Goal: Task Accomplishment & Management: Use online tool/utility

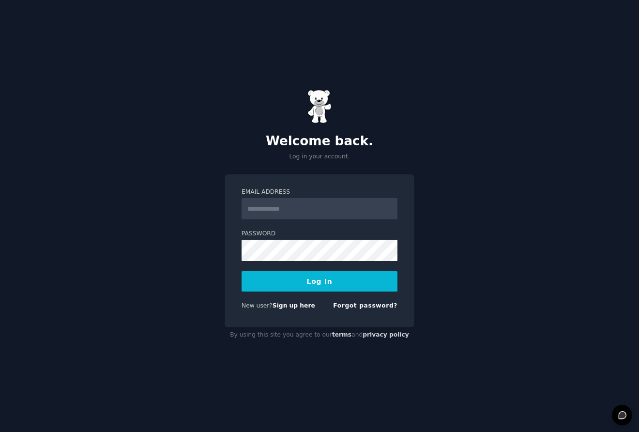
click at [297, 211] on input "Email Address" at bounding box center [320, 208] width 156 height 21
type input "**********"
click at [313, 284] on button "Log In" at bounding box center [320, 281] width 156 height 20
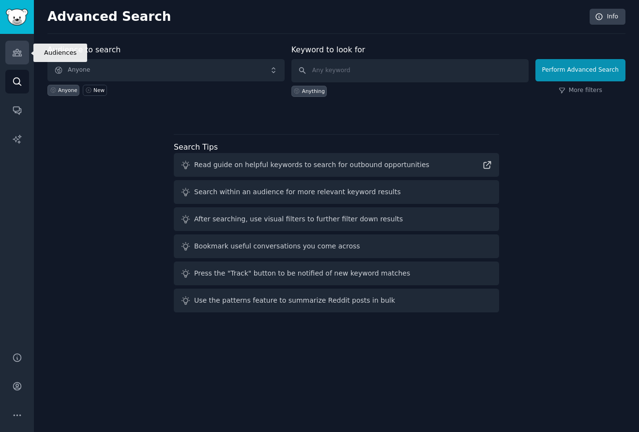
click at [17, 52] on icon "Sidebar" at bounding box center [17, 52] width 10 height 10
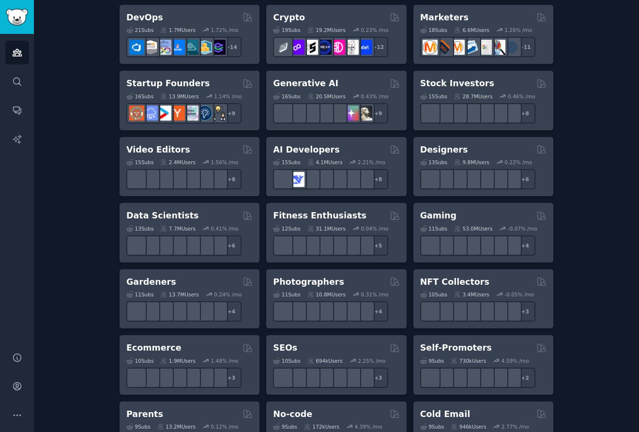
scroll to position [64, 0]
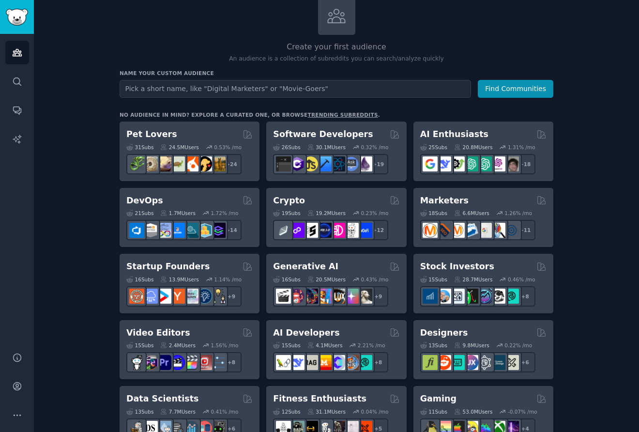
click at [325, 86] on input "text" at bounding box center [295, 89] width 351 height 18
type input "grocery"
click at [519, 89] on button "Find Communities" at bounding box center [516, 89] width 76 height 18
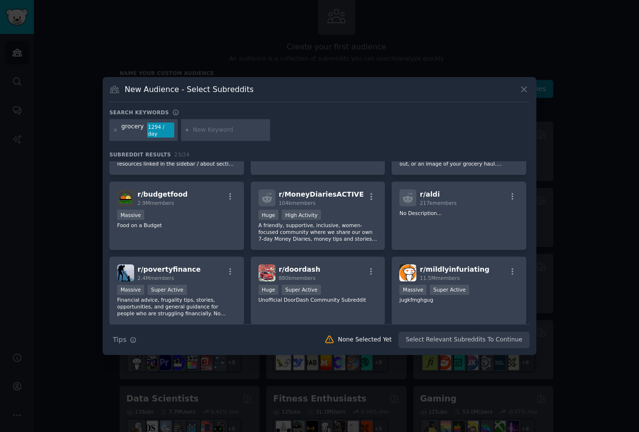
scroll to position [263, 0]
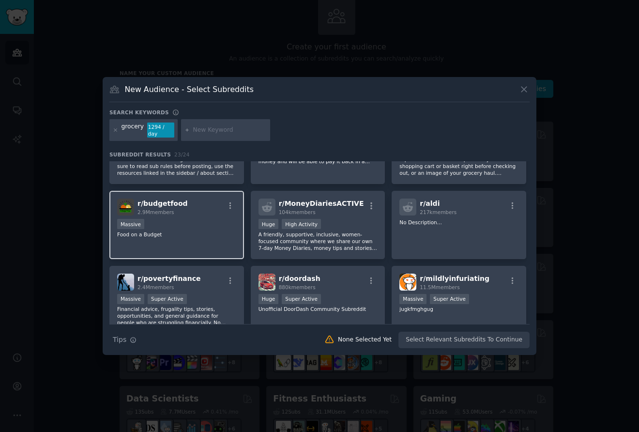
click at [179, 219] on div "Massive" at bounding box center [176, 225] width 119 height 12
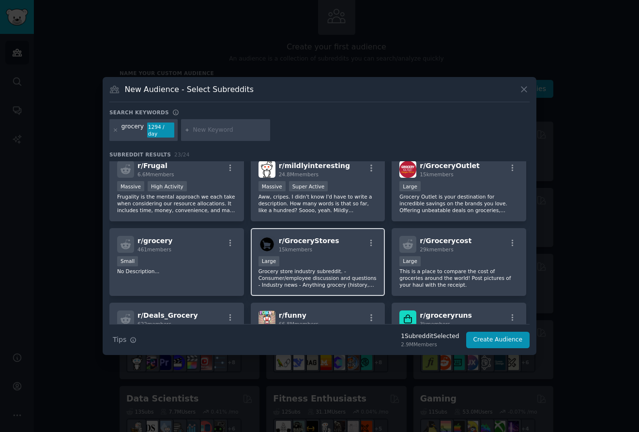
scroll to position [0, 0]
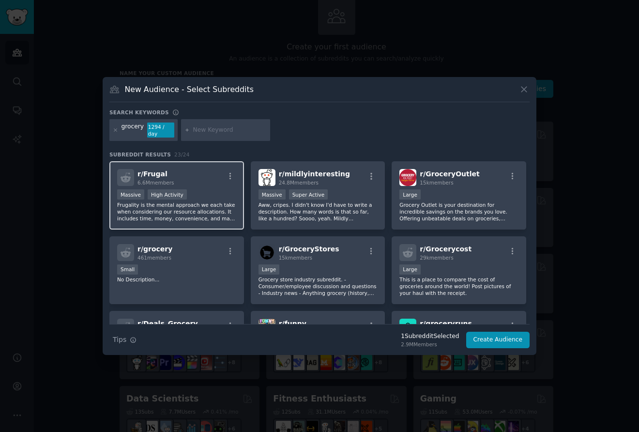
click at [201, 195] on div "Massive High Activity" at bounding box center [176, 195] width 119 height 12
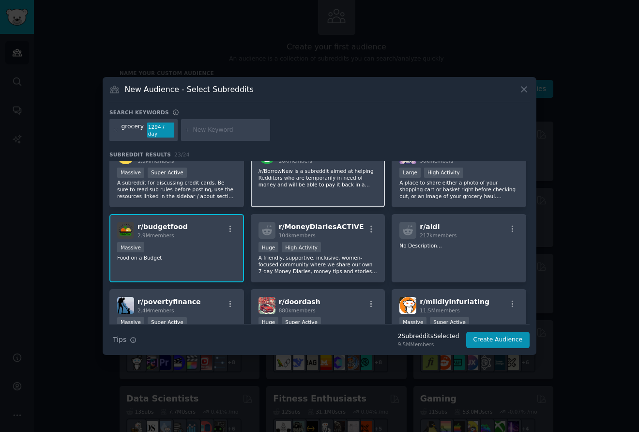
scroll to position [255, 0]
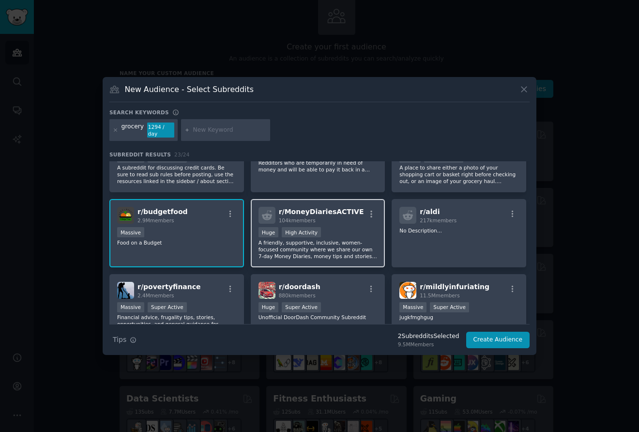
click at [334, 247] on p "A friendly, supportive, inclusive, women-focused community where we share our o…" at bounding box center [317, 249] width 119 height 20
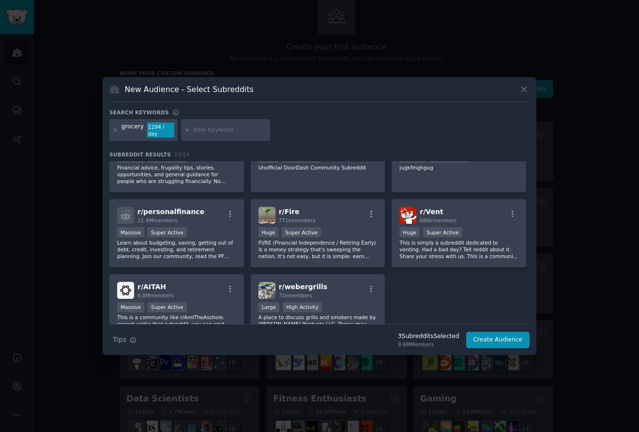
scroll to position [387, 0]
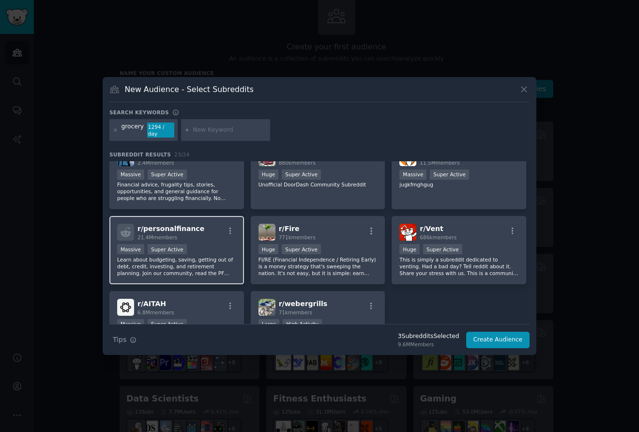
click at [192, 259] on p "Learn about budgeting, saving, getting out of debt, credit, investing, and reti…" at bounding box center [176, 266] width 119 height 20
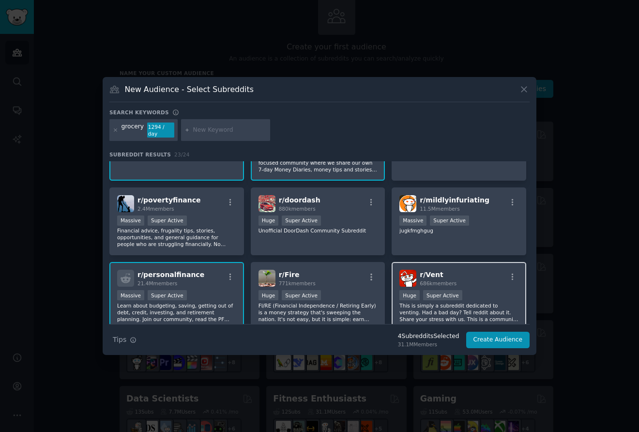
scroll to position [339, 0]
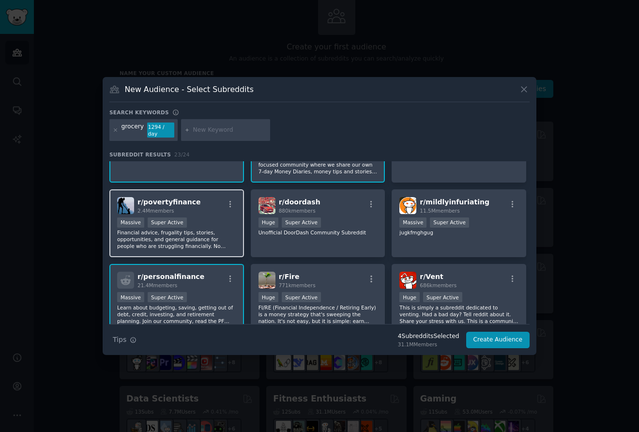
click at [219, 229] on p "Financial advice, frugality tips, stories, opportunities, and general guidance …" at bounding box center [176, 239] width 119 height 20
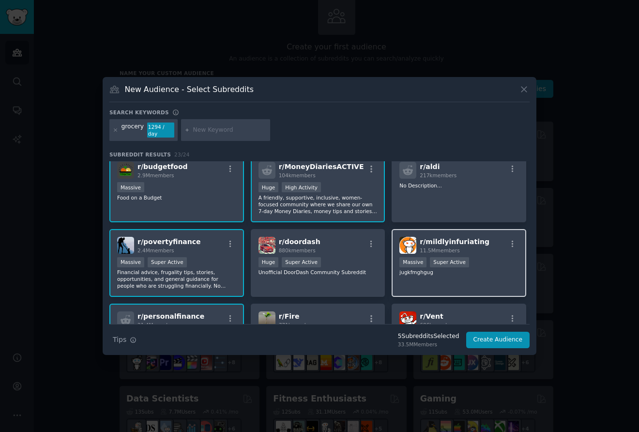
scroll to position [130, 0]
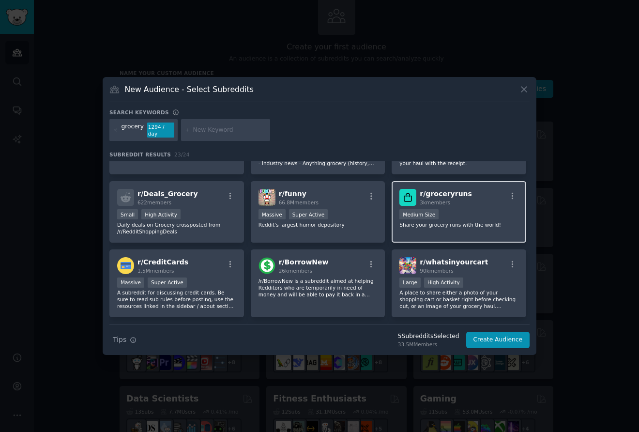
click at [465, 221] on p "Share your grocery runs with the world!" at bounding box center [458, 224] width 119 height 7
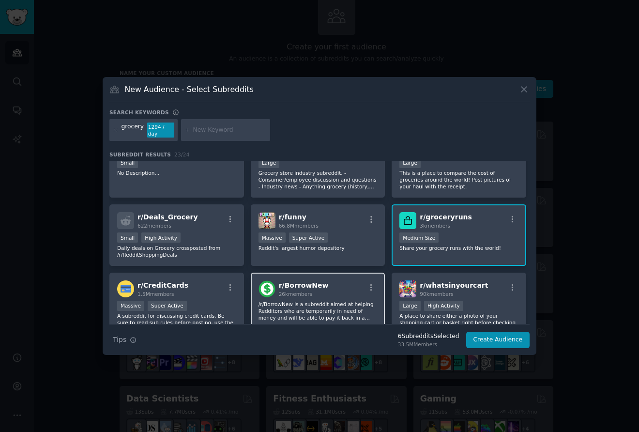
scroll to position [142, 0]
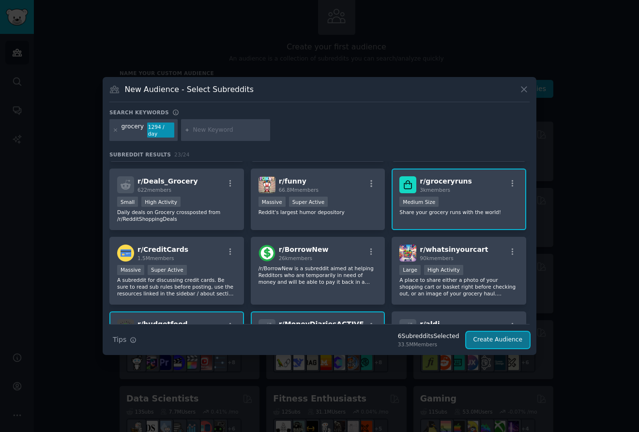
click at [488, 336] on button "Create Audience" at bounding box center [498, 340] width 64 height 16
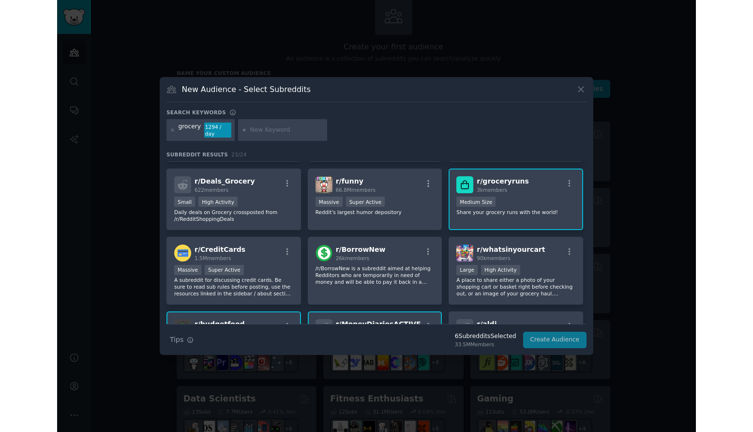
scroll to position [0, 0]
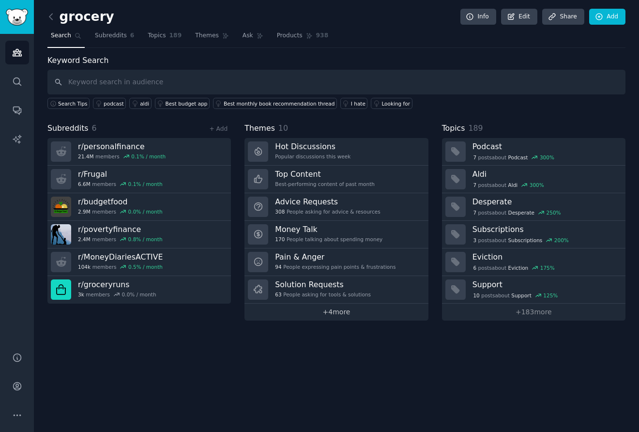
click at [340, 314] on link "+ 4 more" at bounding box center [335, 312] width 183 height 17
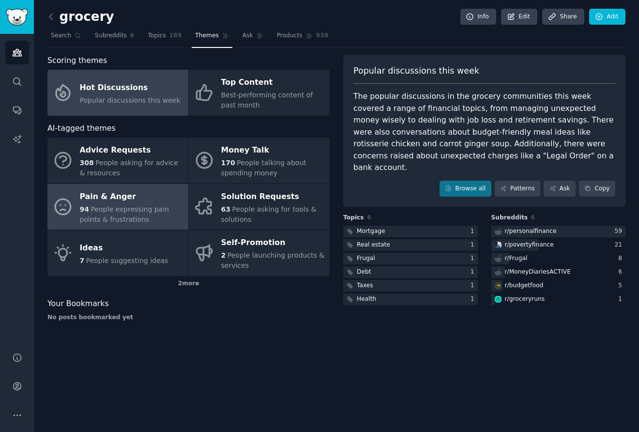
click at [112, 198] on div "Pain & Anger" at bounding box center [132, 196] width 104 height 15
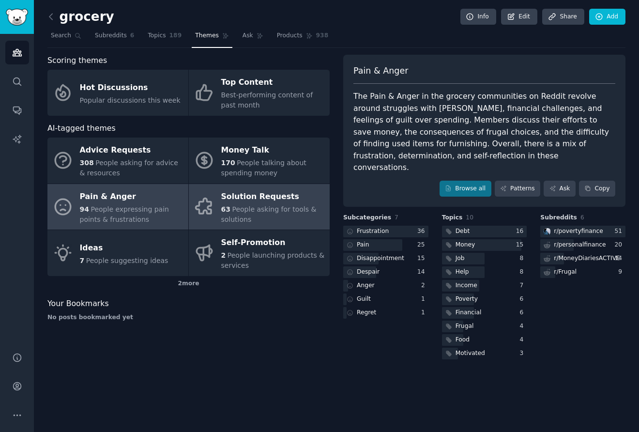
click at [249, 202] on div "Solution Requests" at bounding box center [273, 196] width 104 height 15
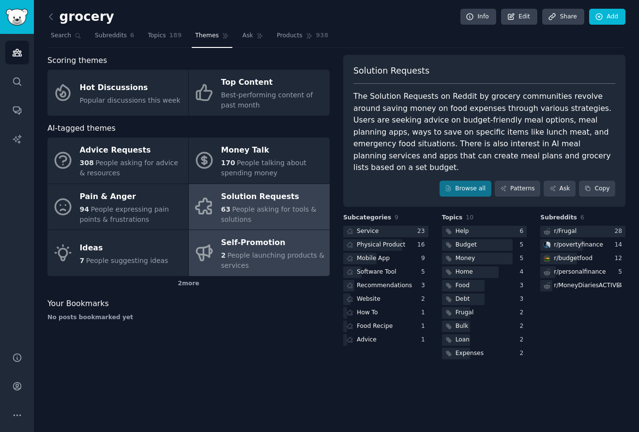
click at [243, 251] on span "People launching products & services" at bounding box center [273, 260] width 104 height 18
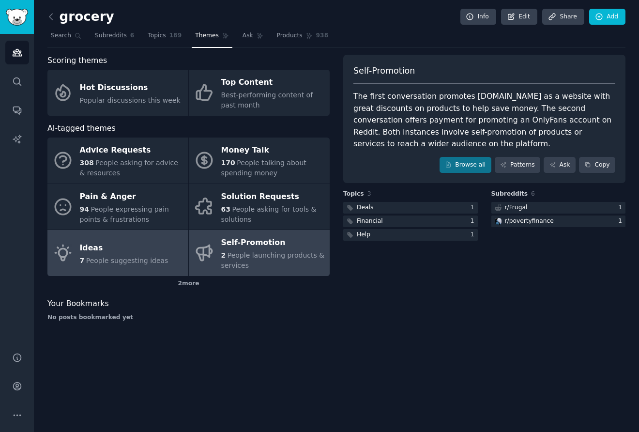
click at [80, 251] on div "Ideas" at bounding box center [124, 247] width 89 height 15
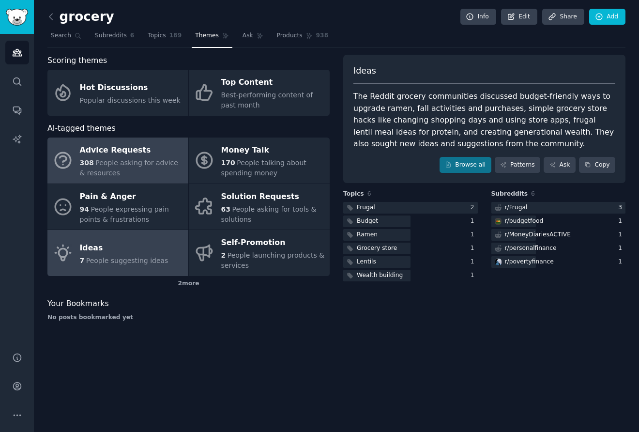
click at [120, 159] on span "People asking for advice & resources" at bounding box center [129, 168] width 98 height 18
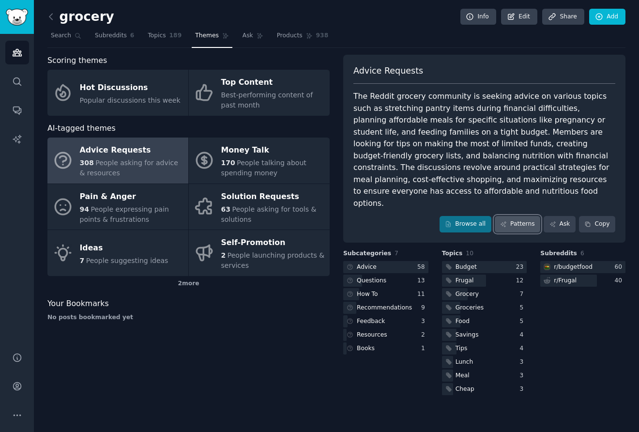
click at [524, 216] on link "Patterns" at bounding box center [518, 224] width 46 height 16
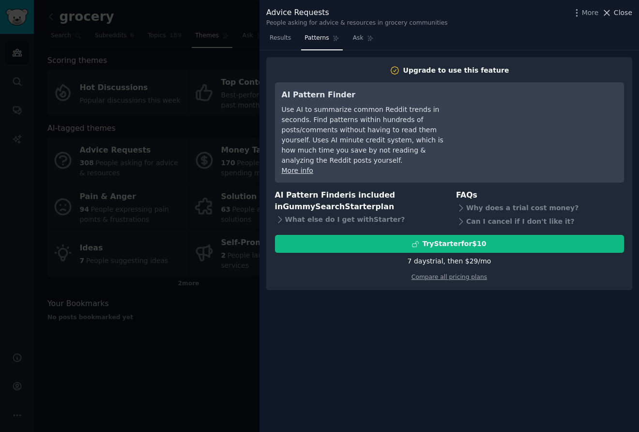
click at [626, 13] on span "Close" at bounding box center [623, 13] width 18 height 10
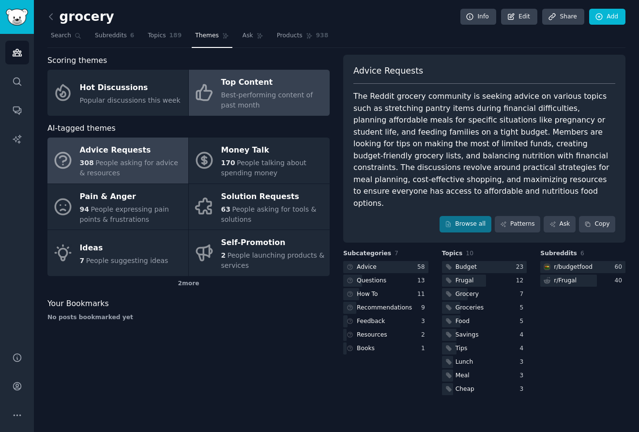
click at [239, 86] on div "Top Content" at bounding box center [273, 82] width 104 height 15
